Goal: Task Accomplishment & Management: Manage account settings

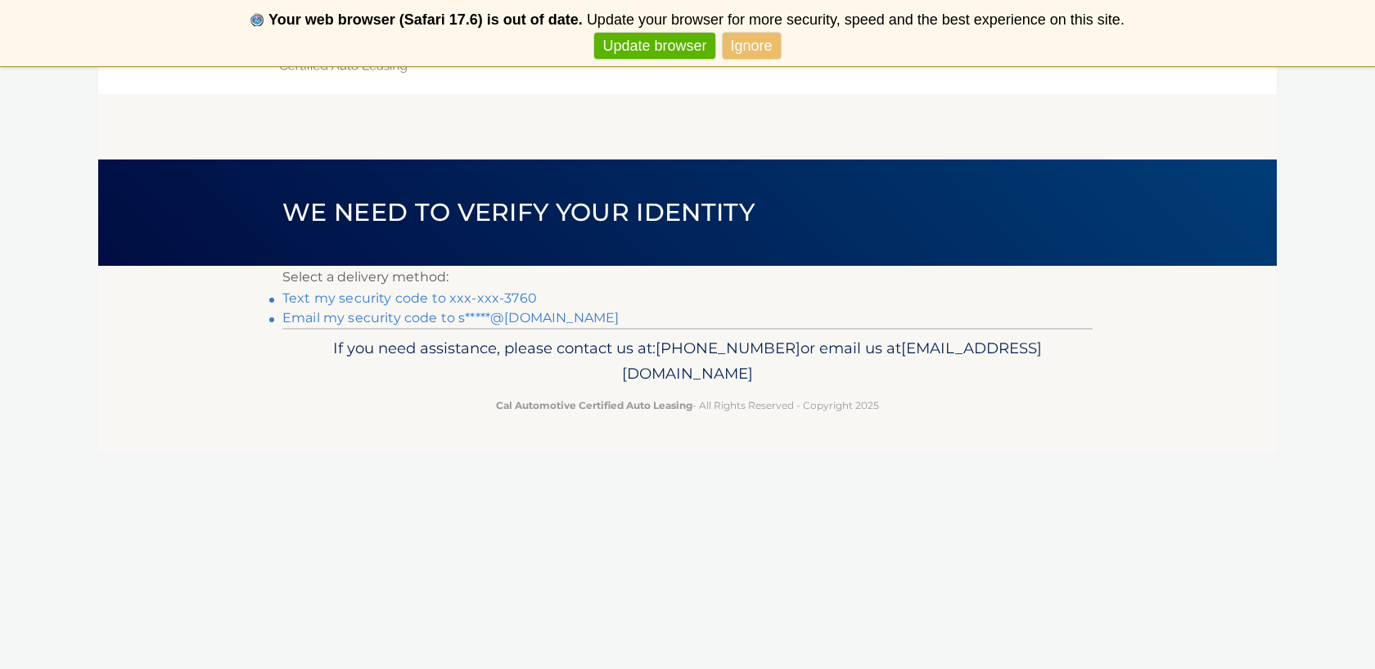
click at [759, 49] on link "Ignore" at bounding box center [752, 46] width 58 height 27
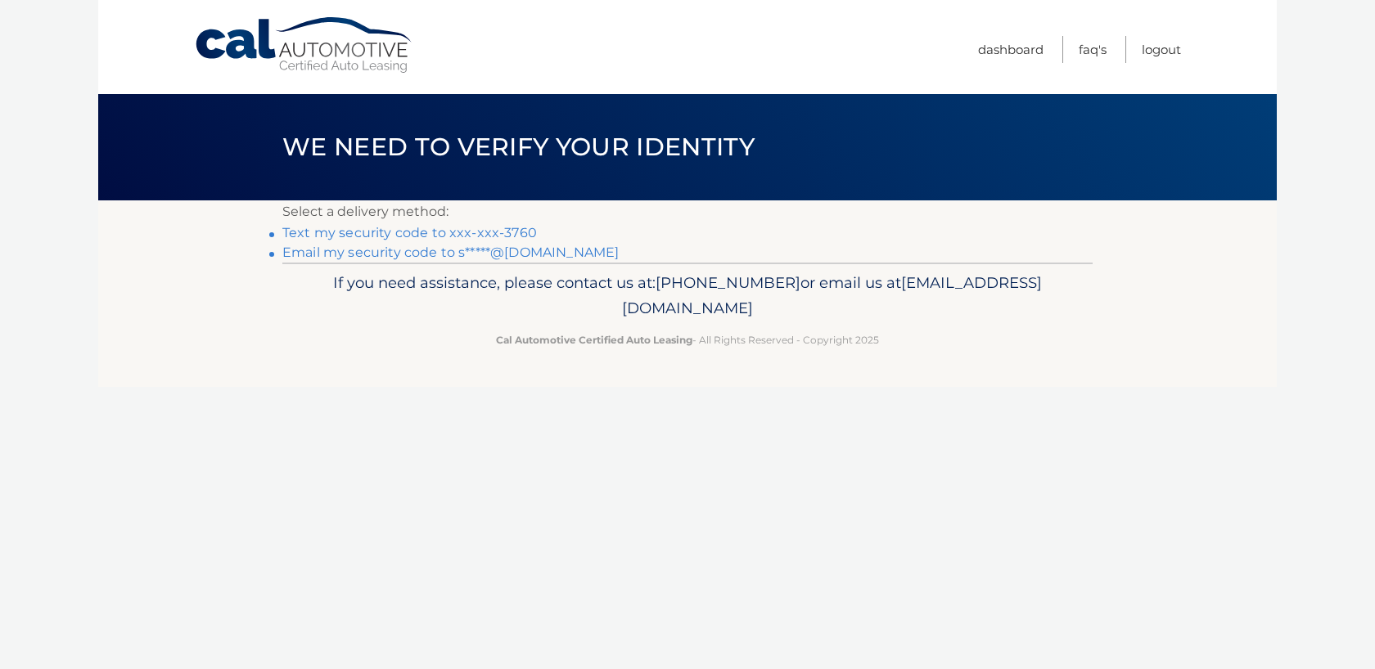
click at [503, 234] on link "Text my security code to xxx-xxx-3760" at bounding box center [409, 233] width 255 height 16
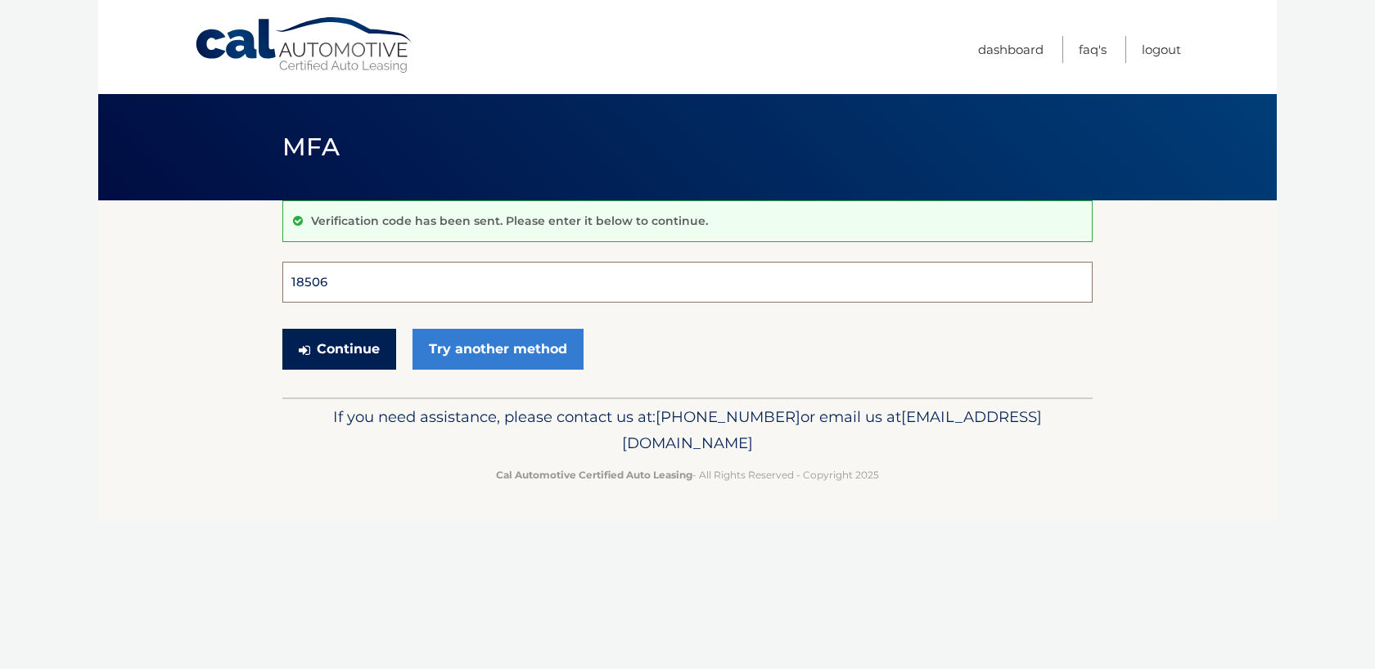
type input "185062"
click at [339, 349] on button "Continue" at bounding box center [339, 349] width 114 height 41
click at [336, 353] on button "Continue" at bounding box center [339, 349] width 114 height 41
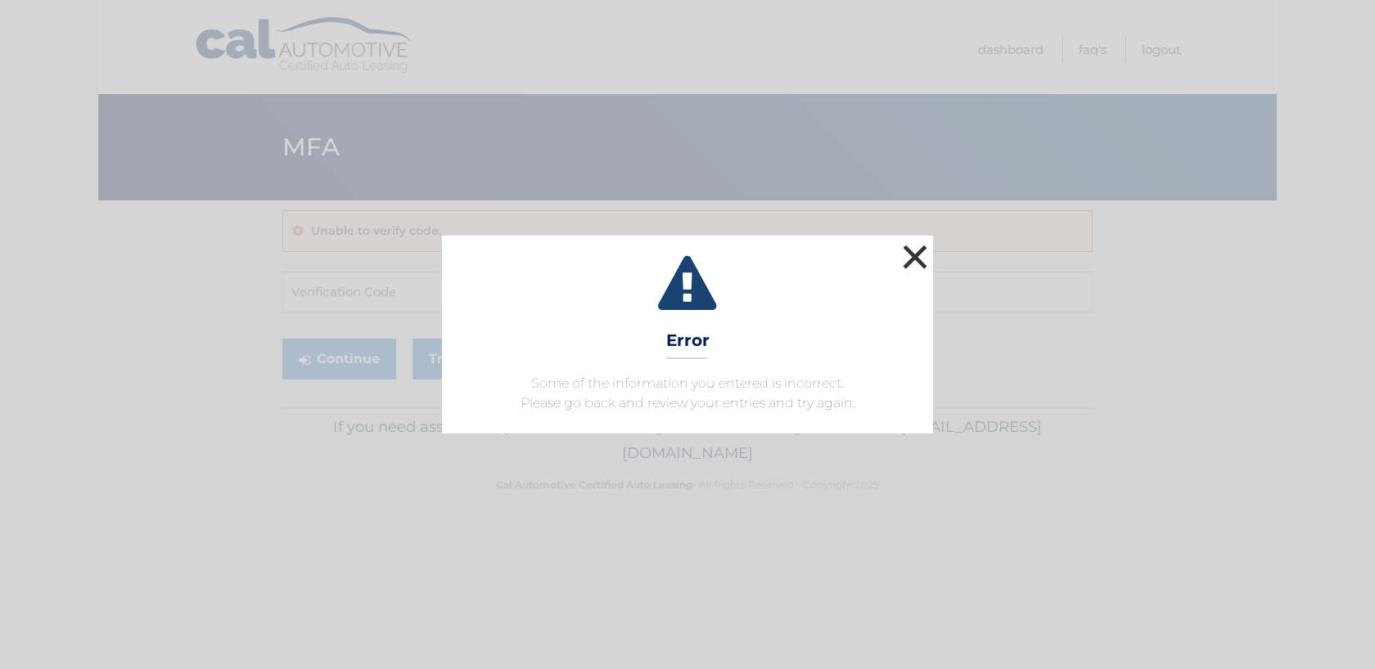
click at [914, 255] on button "×" at bounding box center [915, 257] width 33 height 33
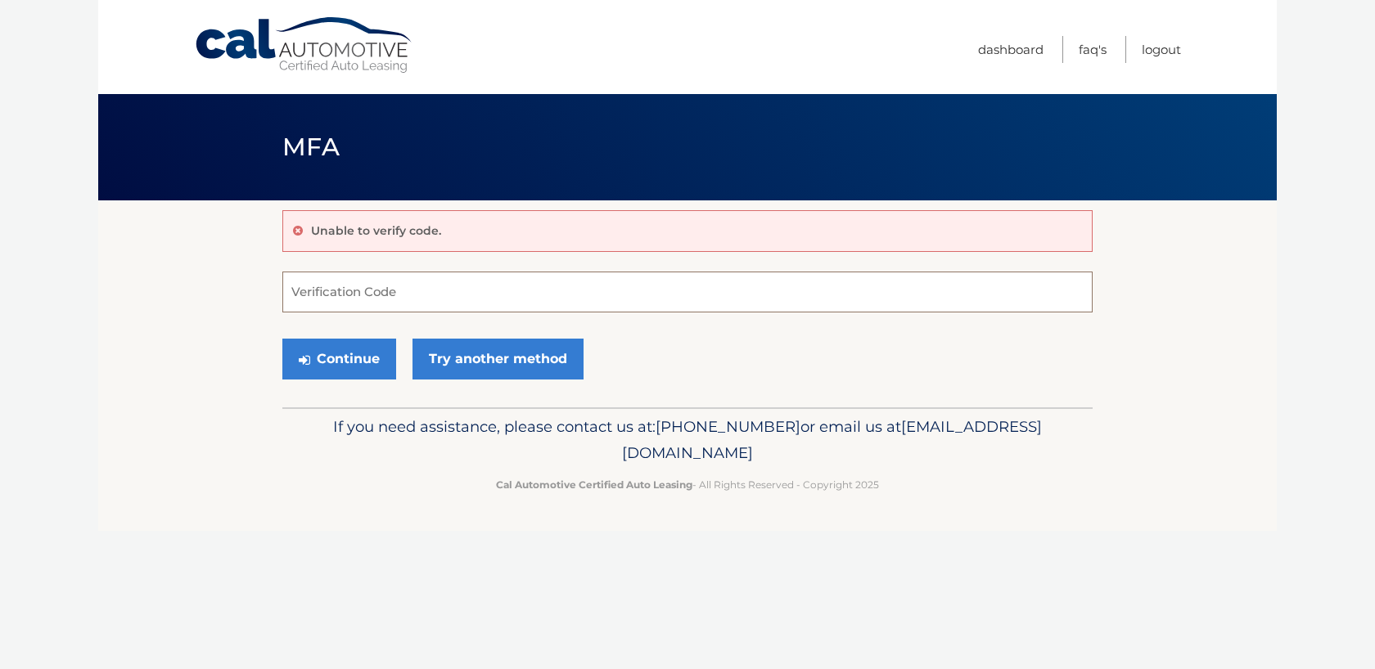
click at [611, 286] on input "Verification Code" at bounding box center [687, 292] width 810 height 41
type input "185062"
click at [353, 363] on button "Continue" at bounding box center [339, 359] width 114 height 41
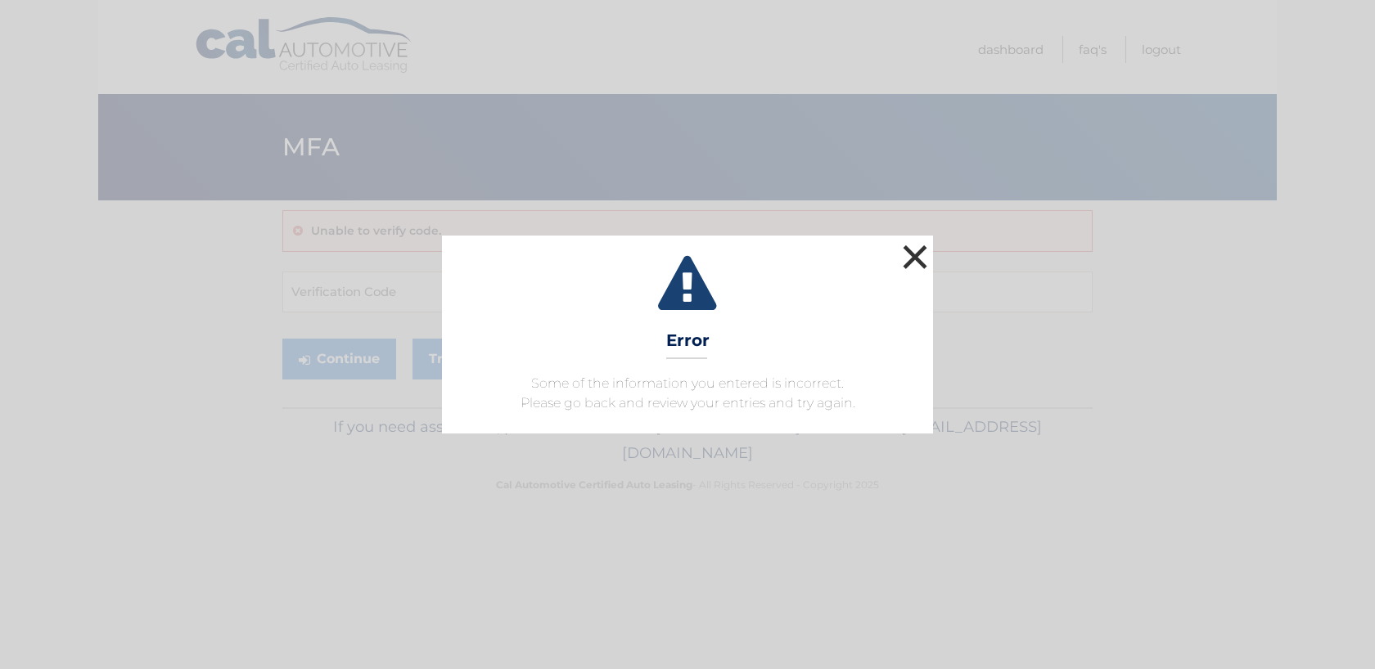
click at [916, 255] on button "×" at bounding box center [915, 257] width 33 height 33
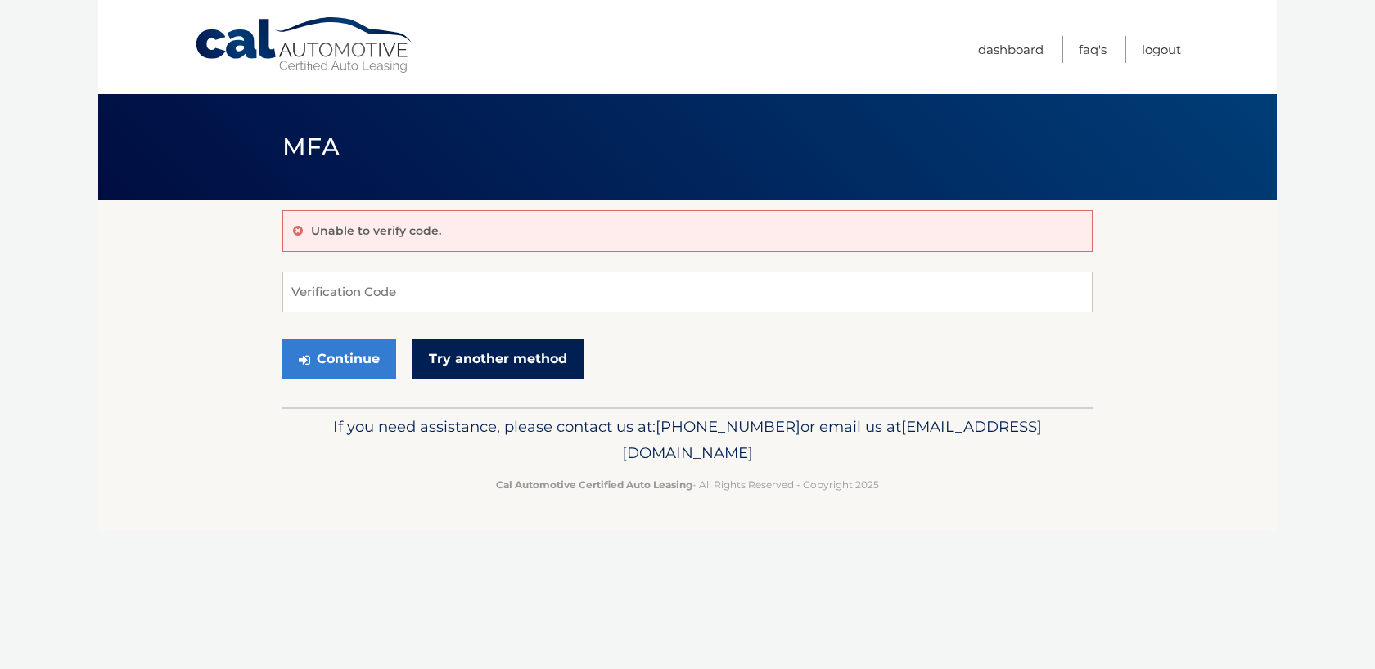
click at [467, 355] on link "Try another method" at bounding box center [498, 359] width 171 height 41
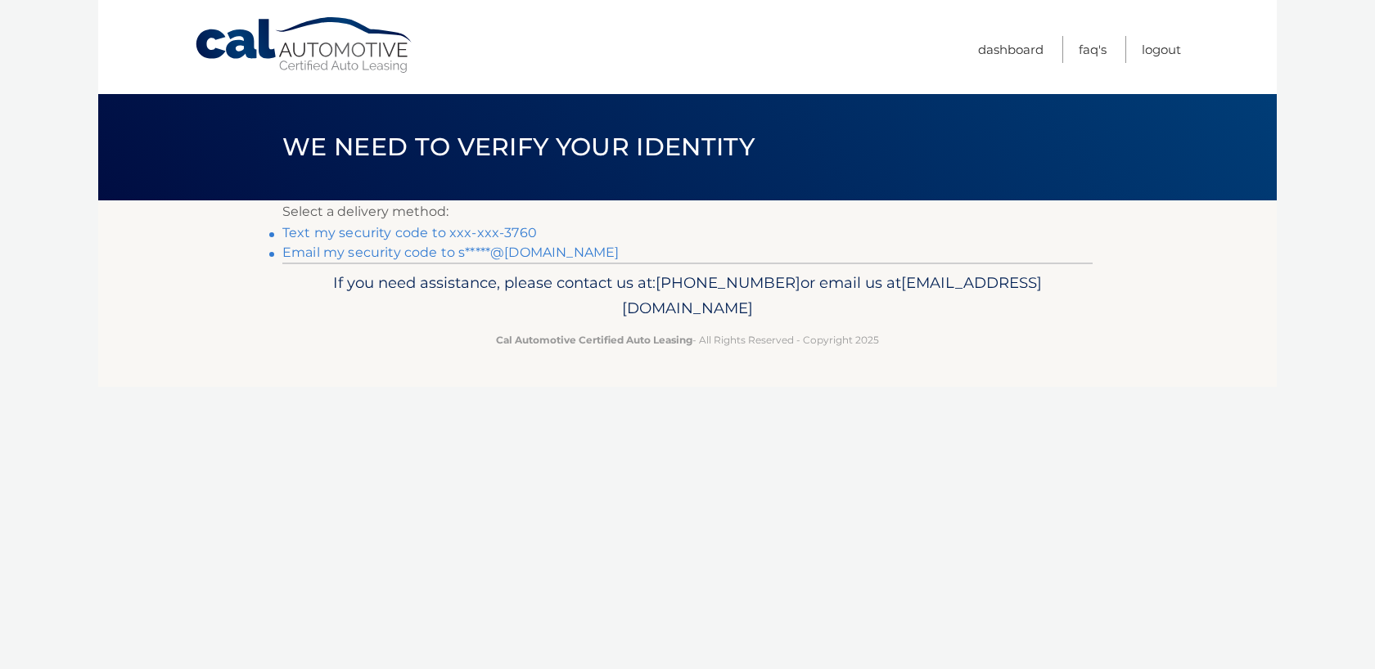
click at [512, 232] on link "Text my security code to xxx-xxx-3760" at bounding box center [409, 233] width 255 height 16
